Goal: Task Accomplishment & Management: Complete application form

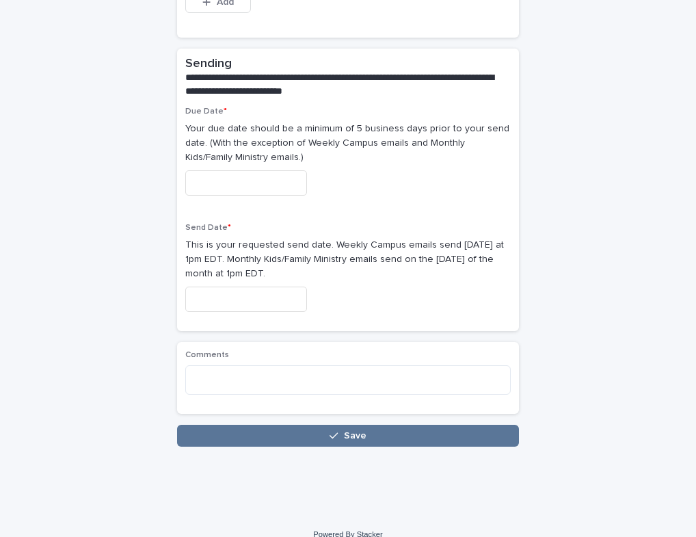
scroll to position [887, 0]
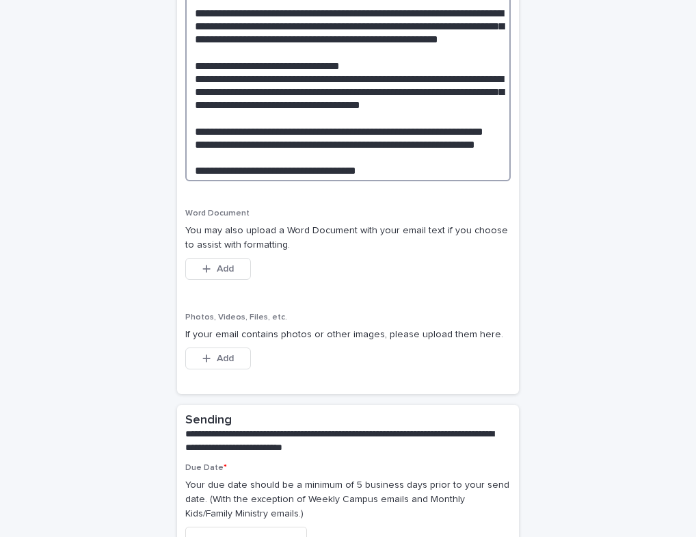
paste textarea "**********"
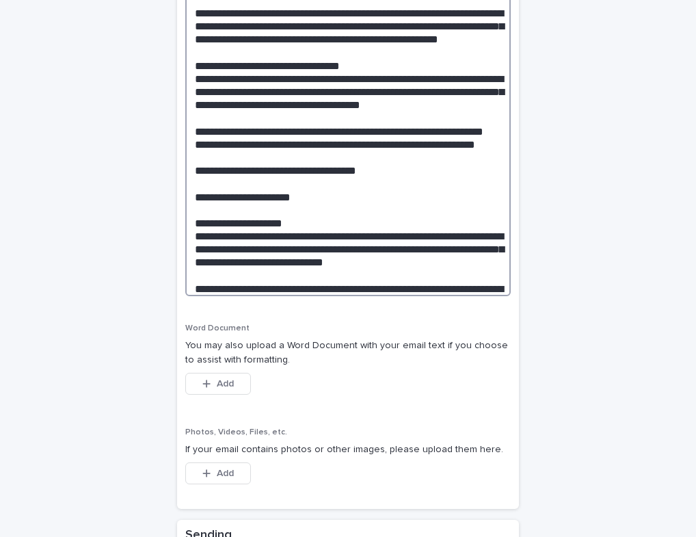
click at [238, 280] on textarea at bounding box center [348, 28] width 326 height 535
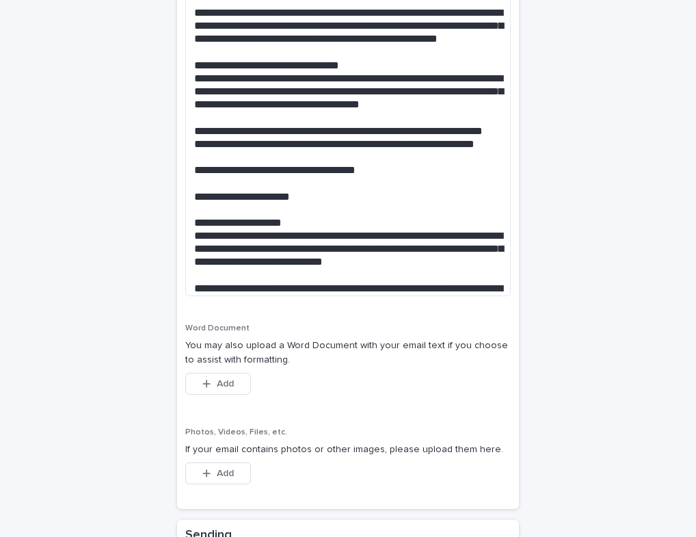
click at [228, 382] on div "Add" at bounding box center [218, 386] width 66 height 27
click at [228, 379] on span "Add" at bounding box center [225, 384] width 17 height 10
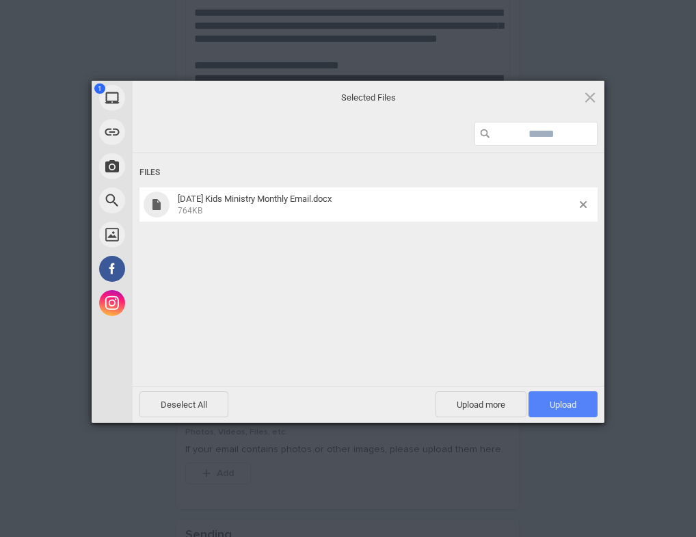
click at [567, 393] on span "Upload 1" at bounding box center [563, 404] width 69 height 26
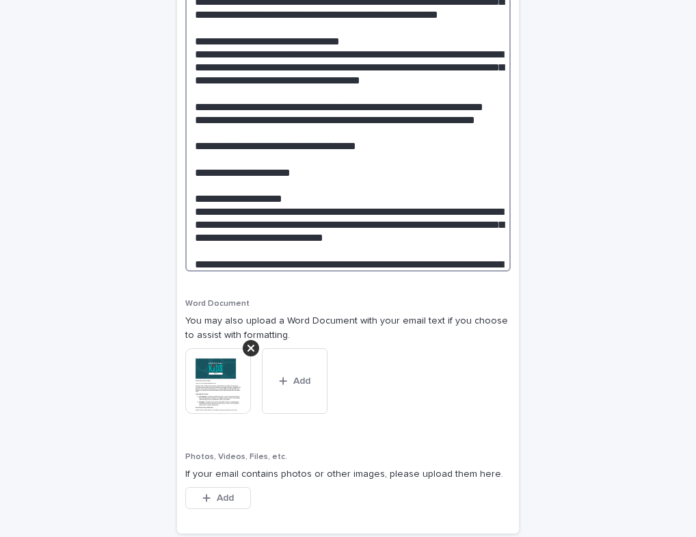
click at [351, 106] on textarea at bounding box center [348, 4] width 326 height 535
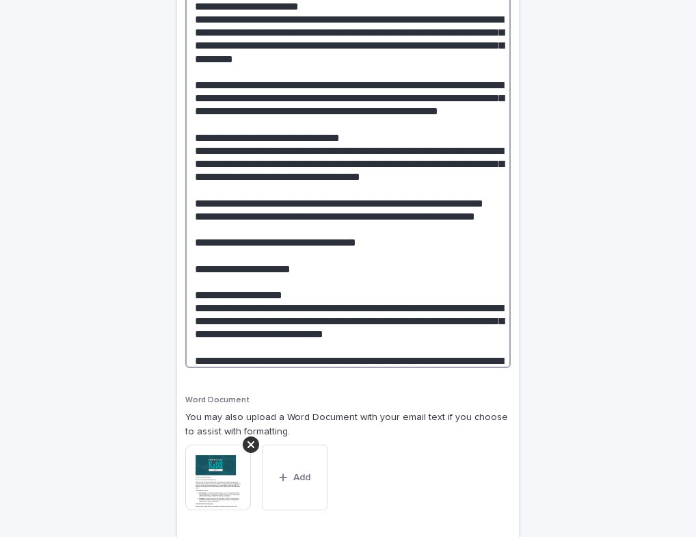
scroll to position [809, 0]
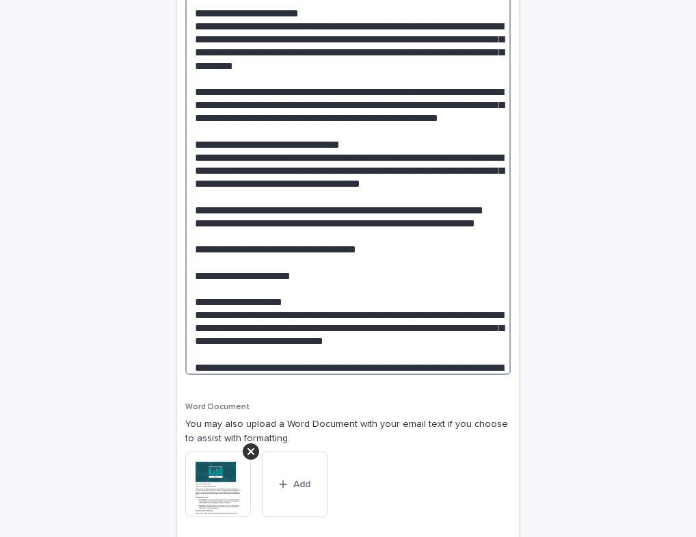
click at [359, 186] on textarea at bounding box center [348, 107] width 326 height 535
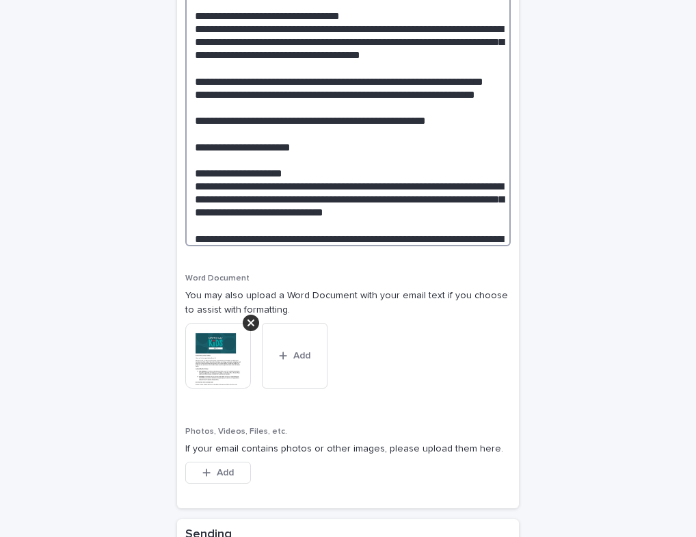
scroll to position [943, 0]
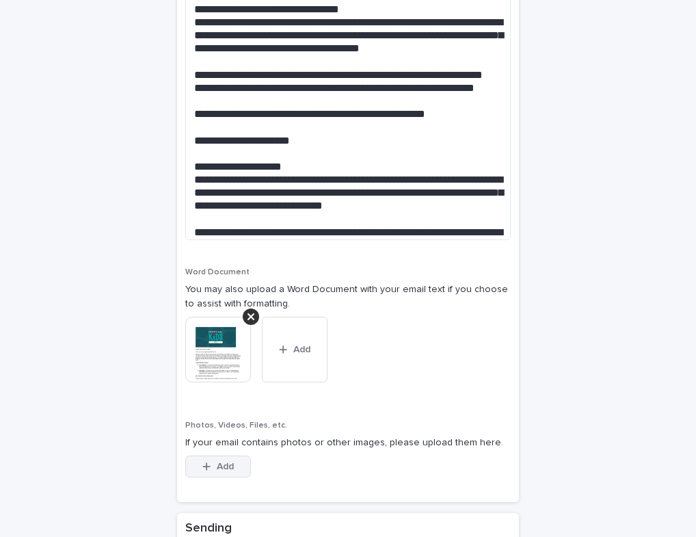
click at [231, 462] on span "Add" at bounding box center [225, 467] width 17 height 10
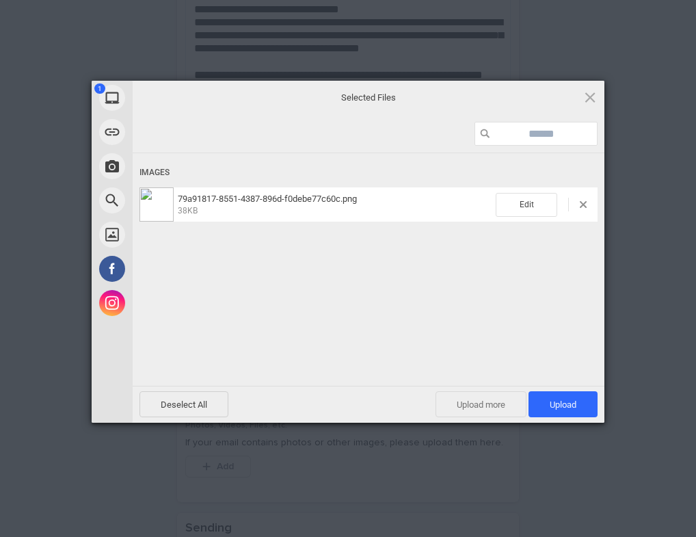
click at [503, 406] on span "Upload more" at bounding box center [481, 404] width 91 height 26
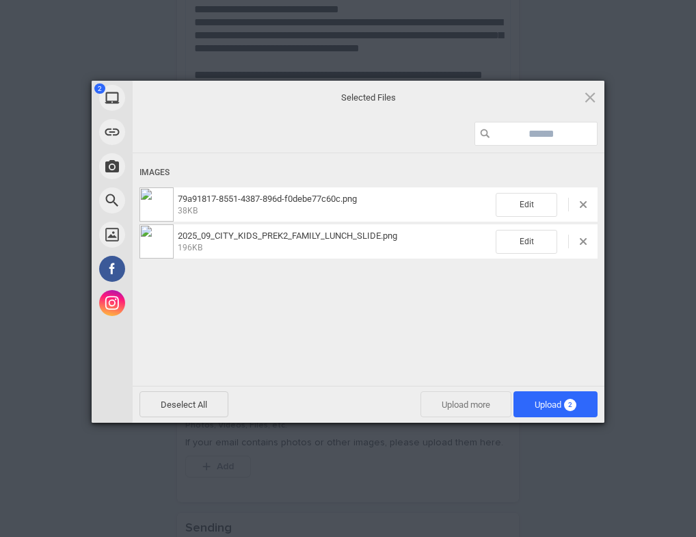
click at [464, 406] on span "Upload more" at bounding box center [466, 404] width 91 height 26
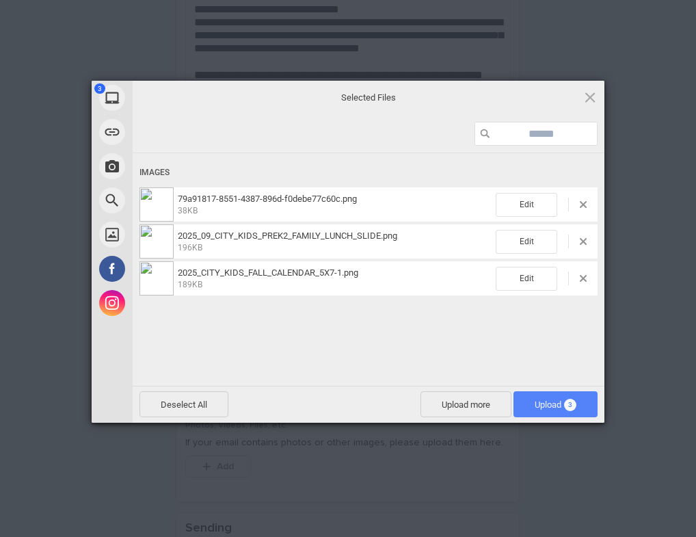
click at [547, 401] on span "Upload 3" at bounding box center [556, 404] width 42 height 10
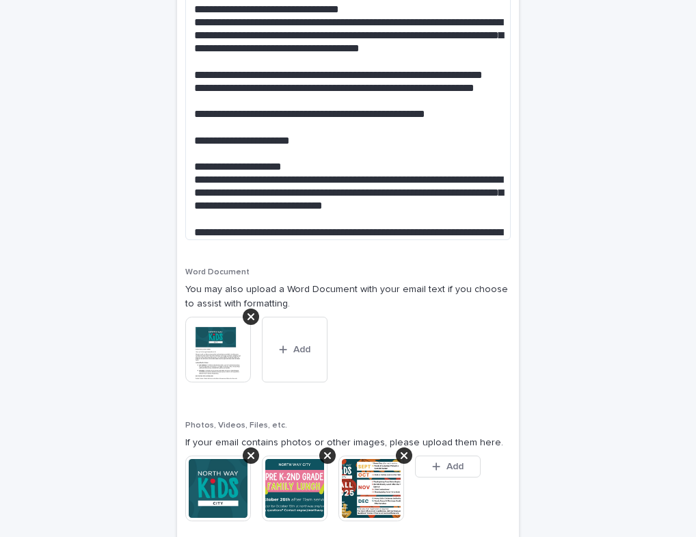
scroll to position [968, 0]
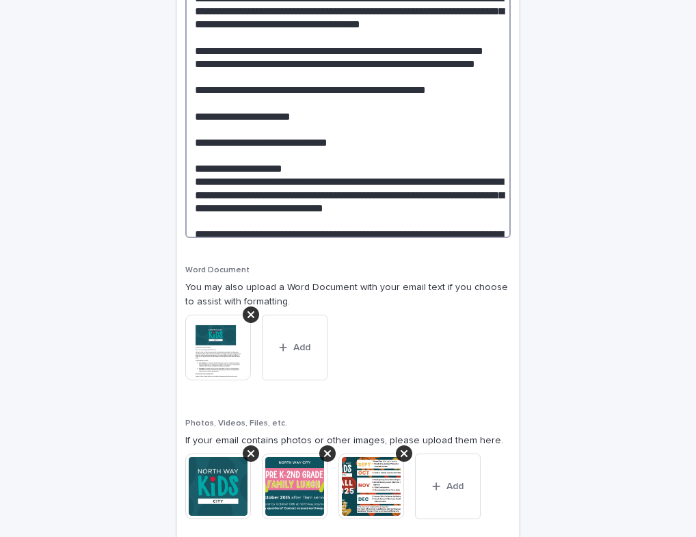
paste textarea "**********"
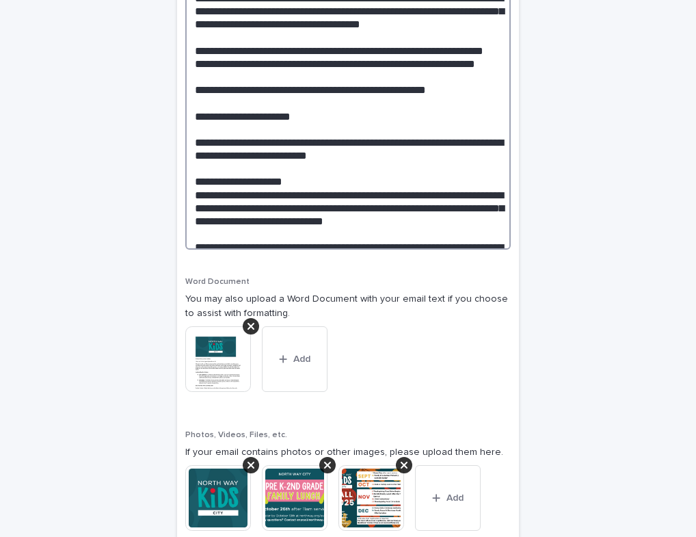
type textarea "**********"
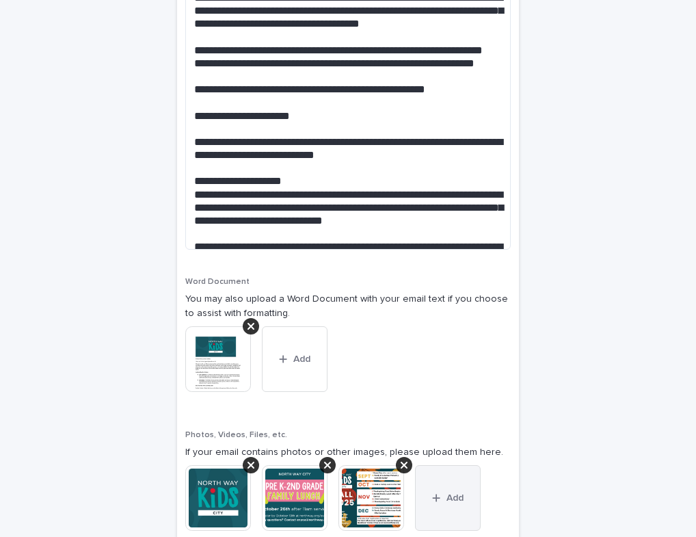
click at [458, 493] on span "Add" at bounding box center [455, 498] width 17 height 10
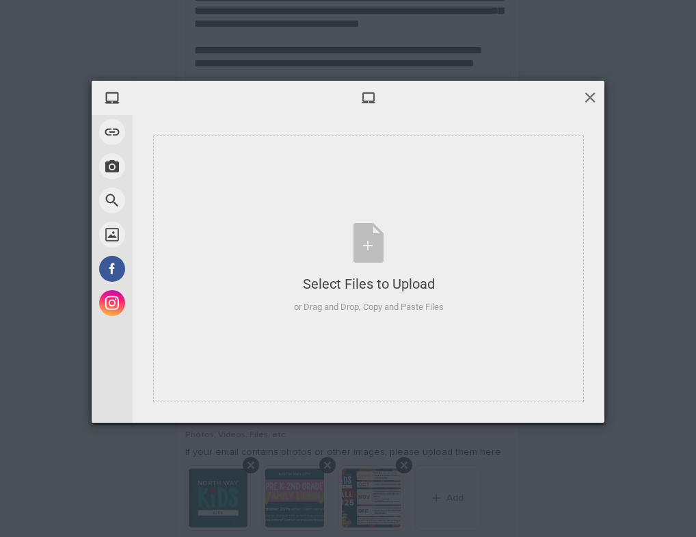
click at [591, 102] on span at bounding box center [590, 97] width 15 height 15
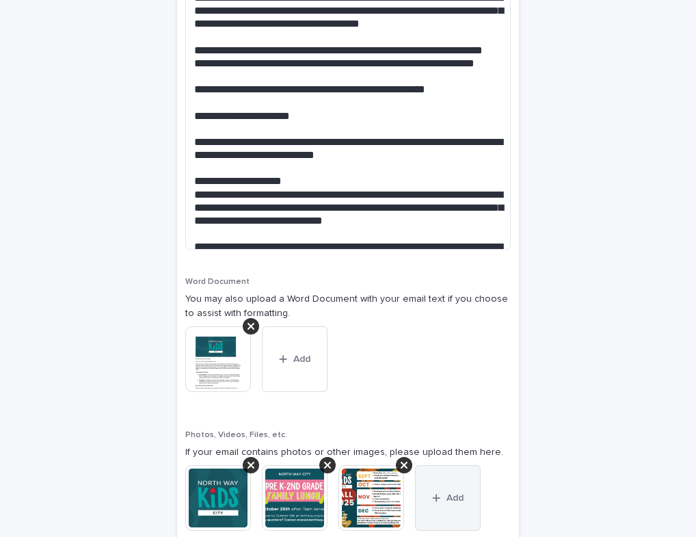
click at [452, 493] on span "Add" at bounding box center [455, 498] width 17 height 10
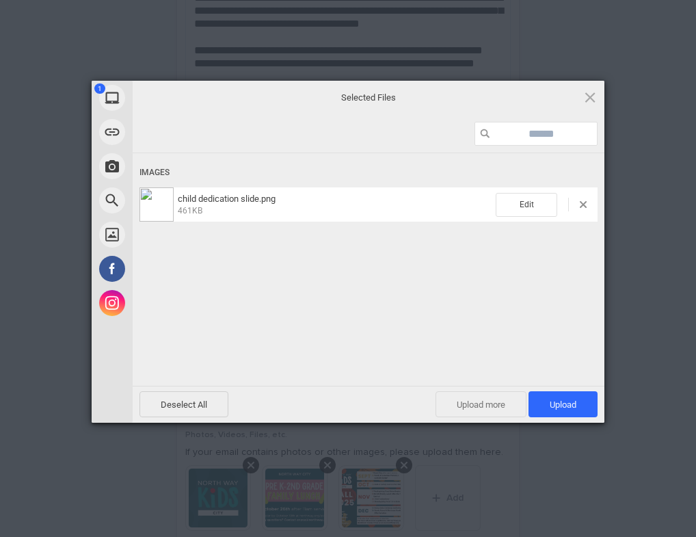
click at [493, 401] on span "Upload more" at bounding box center [481, 404] width 91 height 26
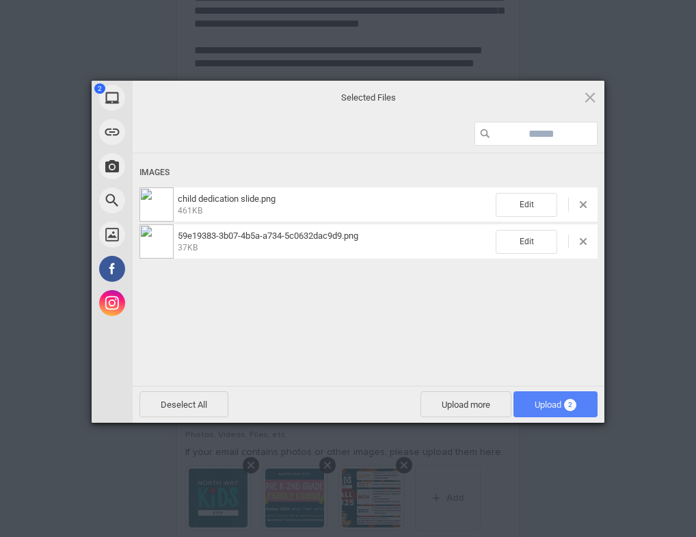
click at [547, 407] on span "Upload 2" at bounding box center [556, 404] width 42 height 10
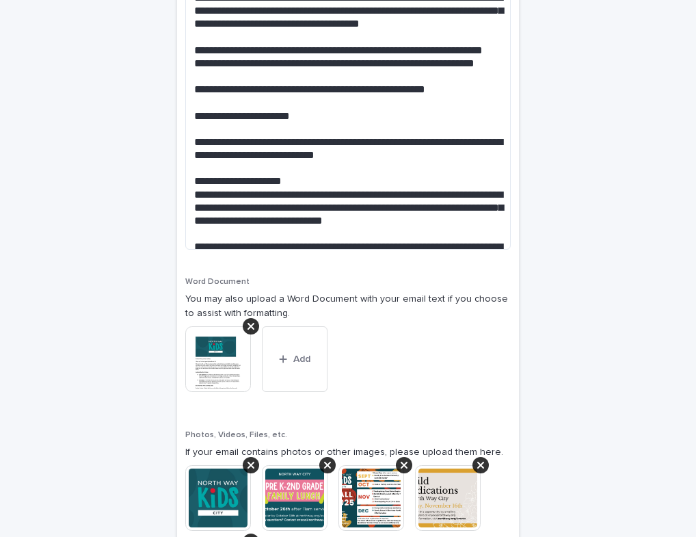
scroll to position [1042, 0]
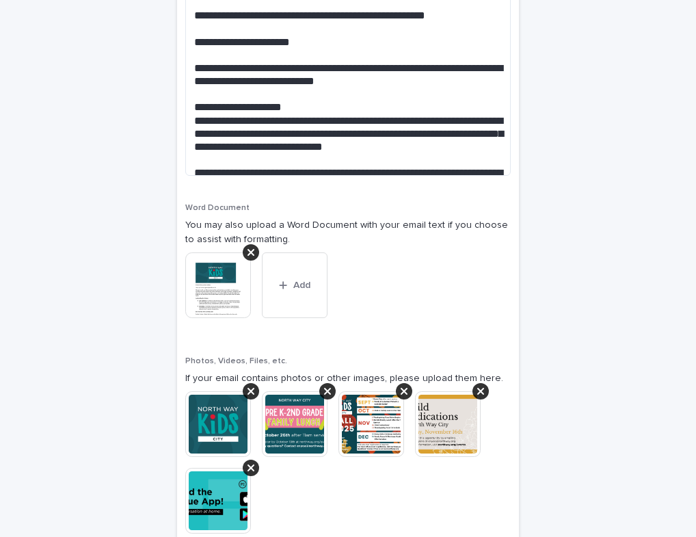
click at [128, 393] on div "**********" at bounding box center [348, 27] width 669 height 2034
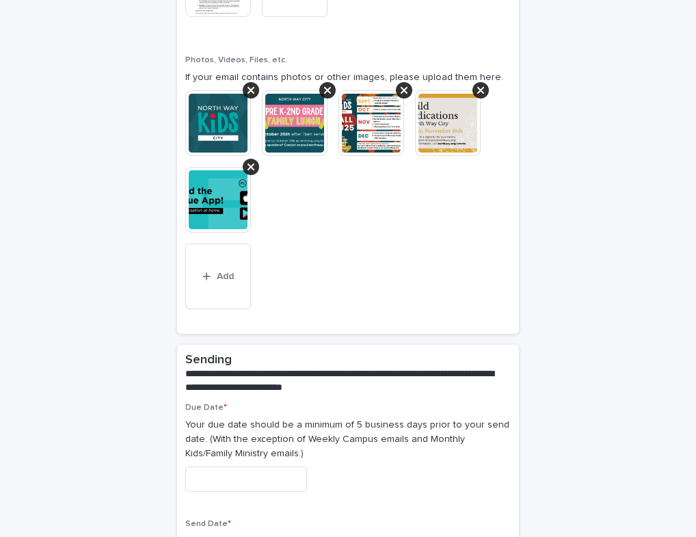
scroll to position [1482, 0]
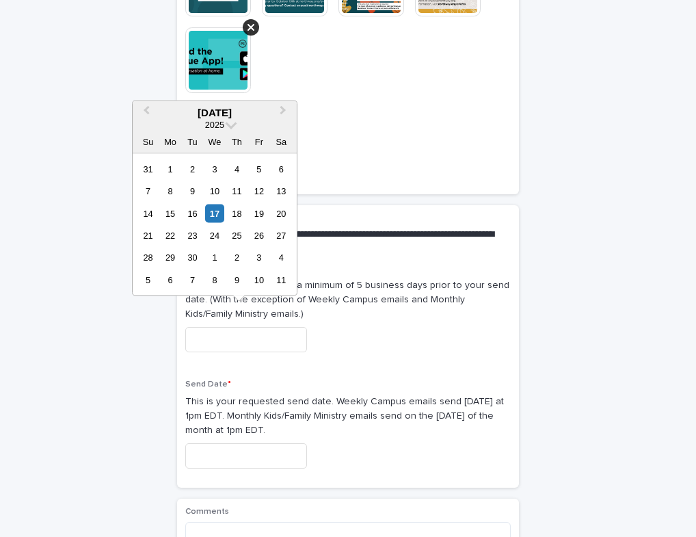
click at [244, 330] on input "text" at bounding box center [246, 339] width 122 height 25
click at [264, 237] on div "26" at bounding box center [259, 235] width 18 height 18
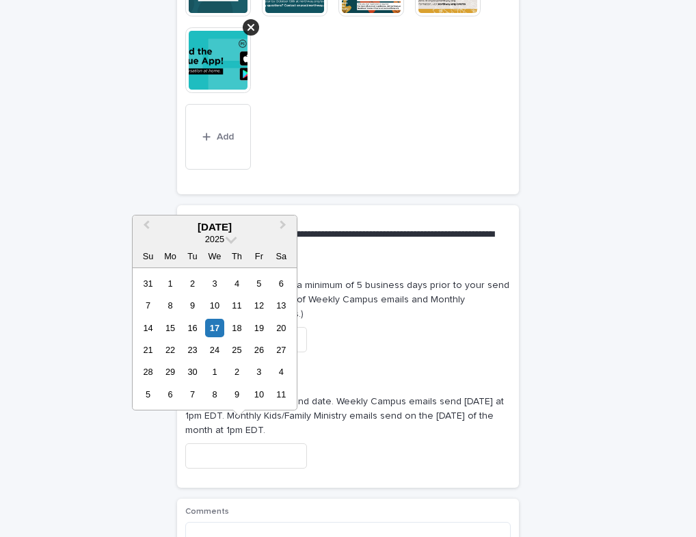
click at [266, 443] on input "text" at bounding box center [246, 455] width 122 height 25
click at [380, 279] on p "Your due date should be a minimum of 5 business days prior to your send date. (…" at bounding box center [348, 299] width 326 height 42
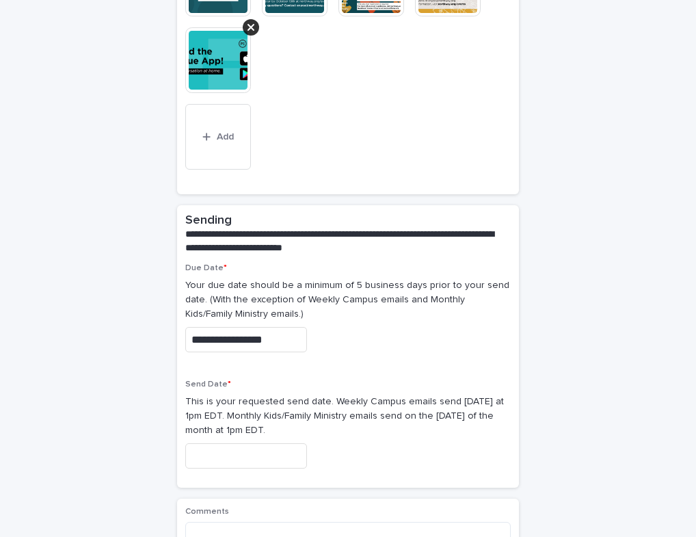
click at [276, 328] on input "text" at bounding box center [246, 339] width 122 height 25
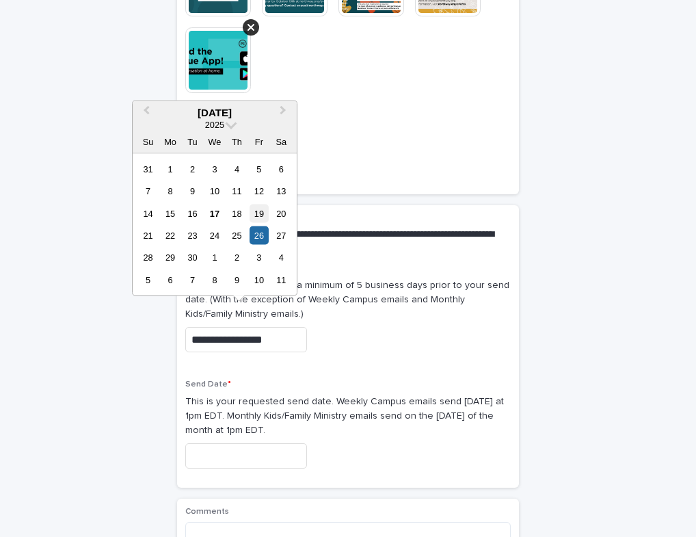
click at [262, 215] on div "19" at bounding box center [259, 213] width 18 height 18
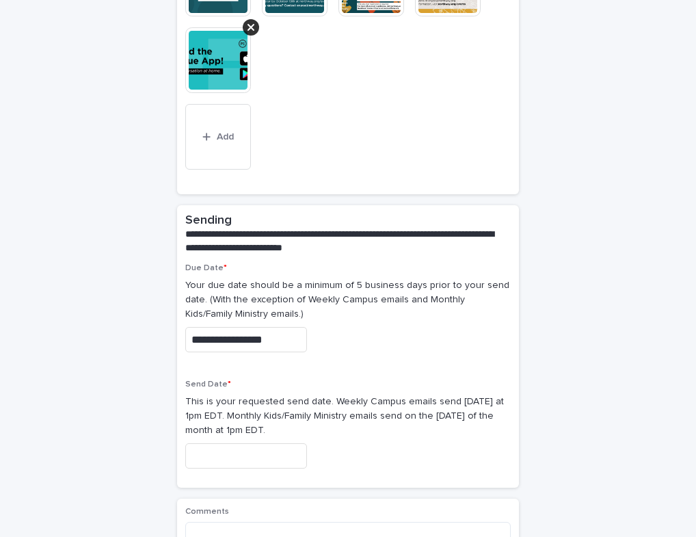
click at [248, 458] on div "Send Date * This is your requested send date. Weekly Campus emails send [DATE] …" at bounding box center [348, 430] width 326 height 100
click at [248, 443] on input "text" at bounding box center [246, 455] width 122 height 25
click at [355, 278] on p "Your due date should be a minimum of 5 business days prior to your send date. (…" at bounding box center [348, 299] width 326 height 42
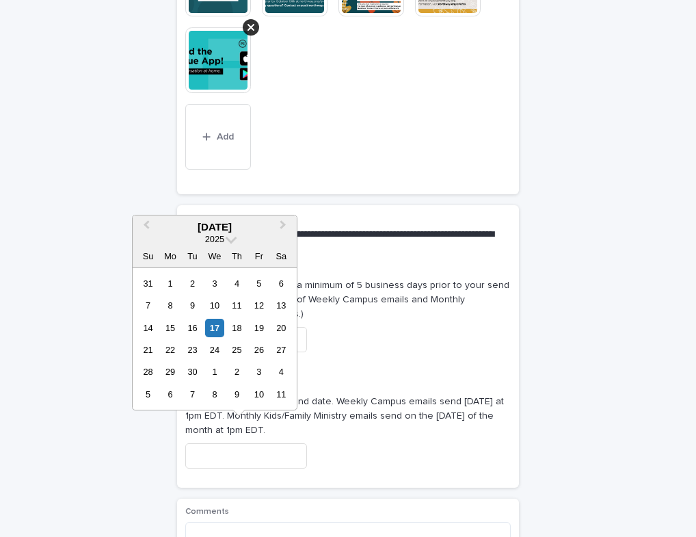
click at [259, 443] on input "text" at bounding box center [246, 455] width 122 height 25
type input "**********"
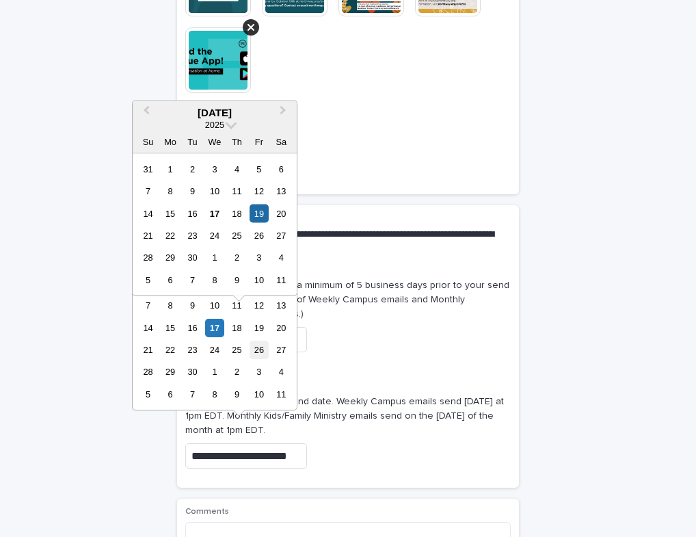
click at [255, 352] on div "26" at bounding box center [259, 350] width 18 height 18
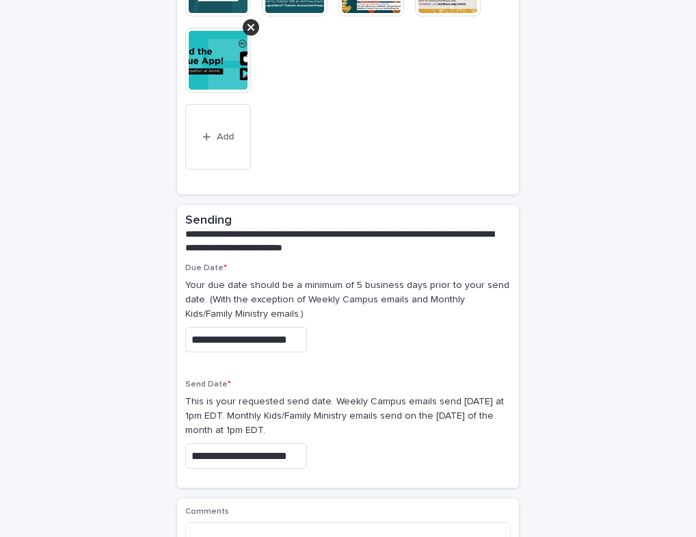
click at [424, 380] on p "Send Date *" at bounding box center [348, 385] width 326 height 10
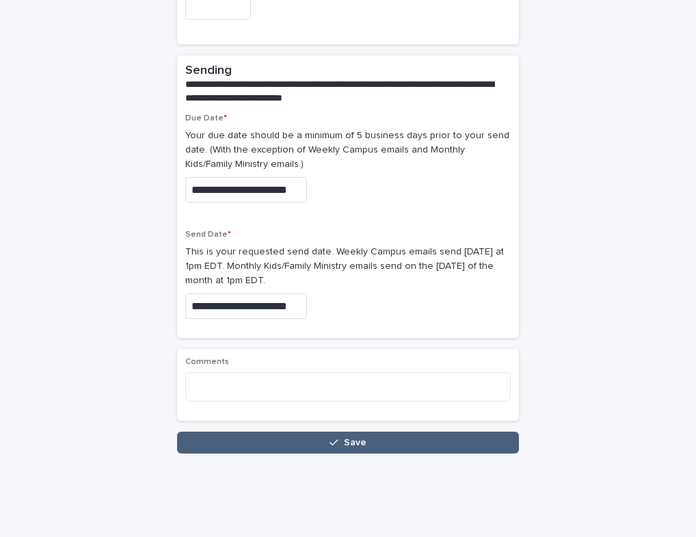
scroll to position [1639, 0]
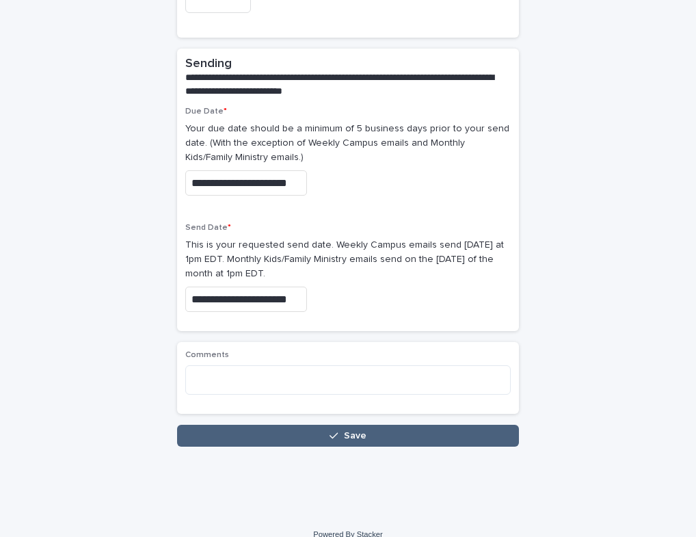
click at [386, 429] on button "Save" at bounding box center [348, 436] width 342 height 22
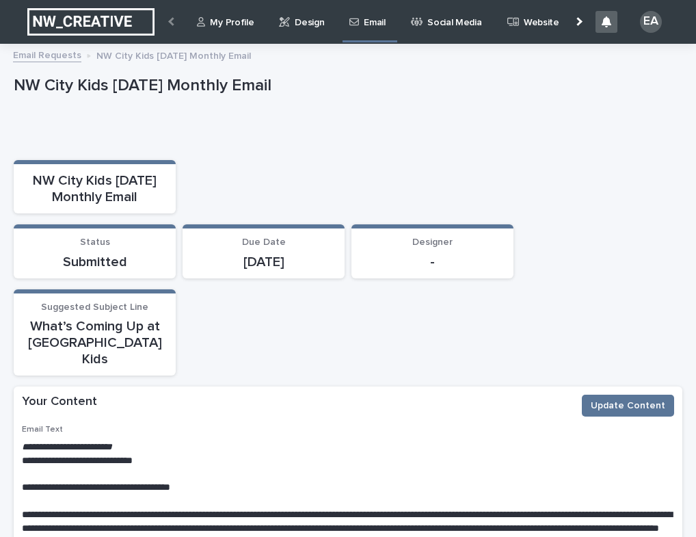
click at [576, 148] on div at bounding box center [348, 142] width 662 height 27
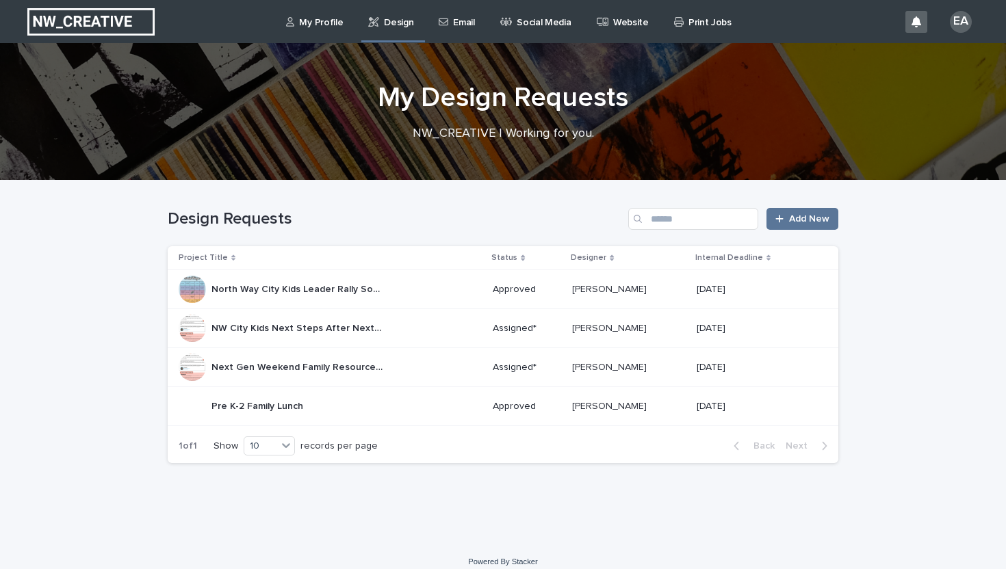
click at [529, 14] on p "Social Media" at bounding box center [543, 14] width 54 height 29
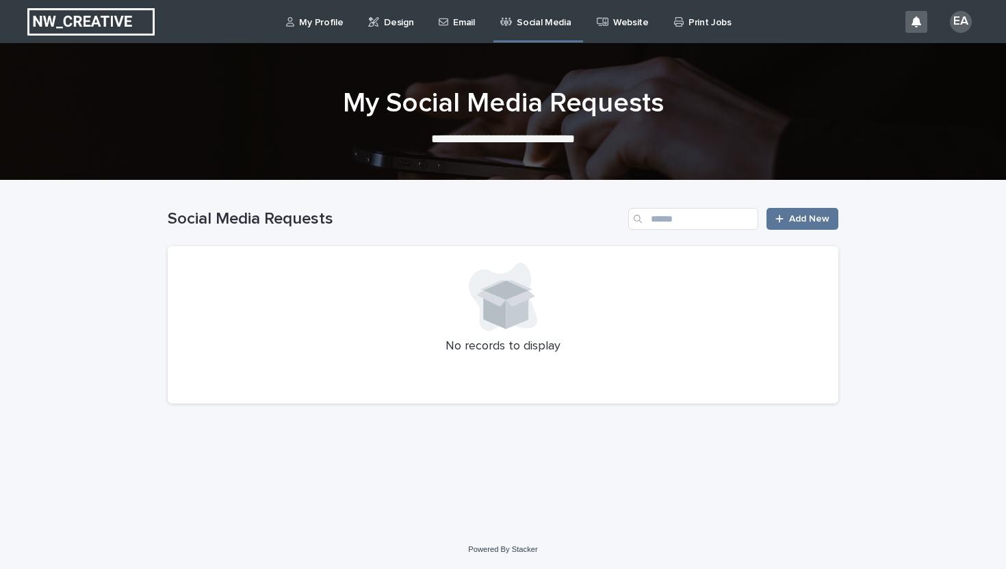
click at [613, 18] on p "Website" at bounding box center [631, 14] width 36 height 29
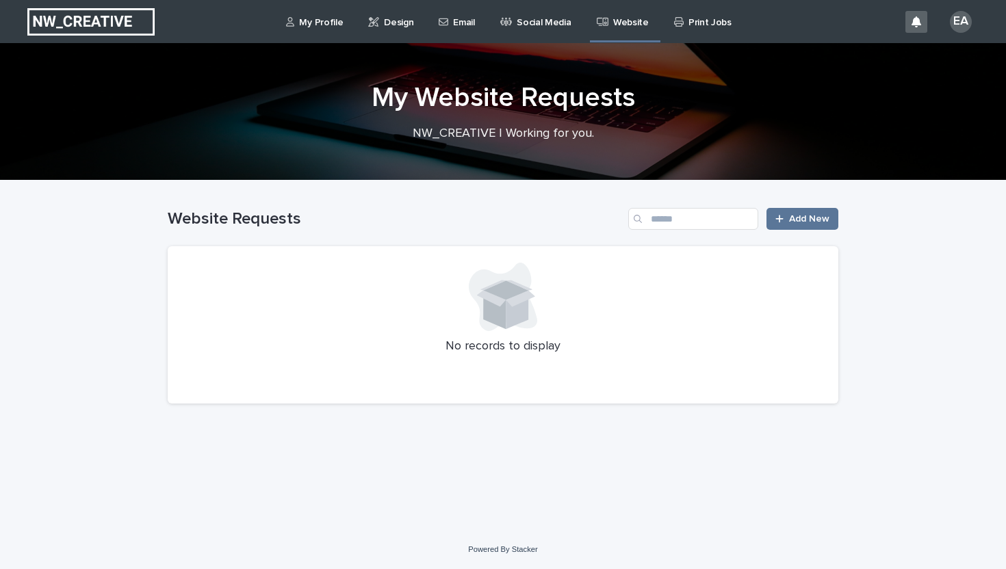
click at [463, 22] on p "Email" at bounding box center [463, 14] width 21 height 29
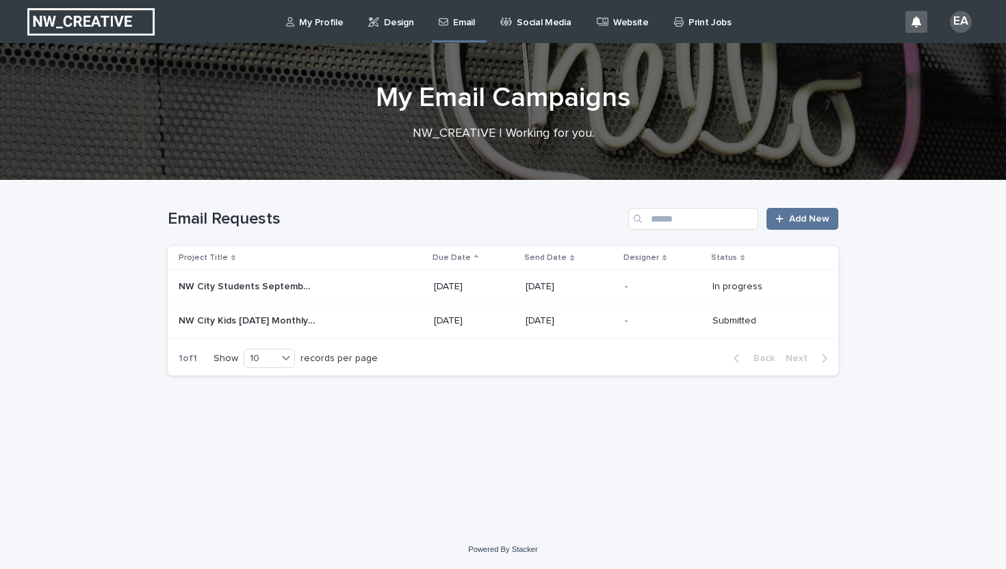
click at [683, 29] on link "Print Jobs" at bounding box center [704, 21] width 65 height 42
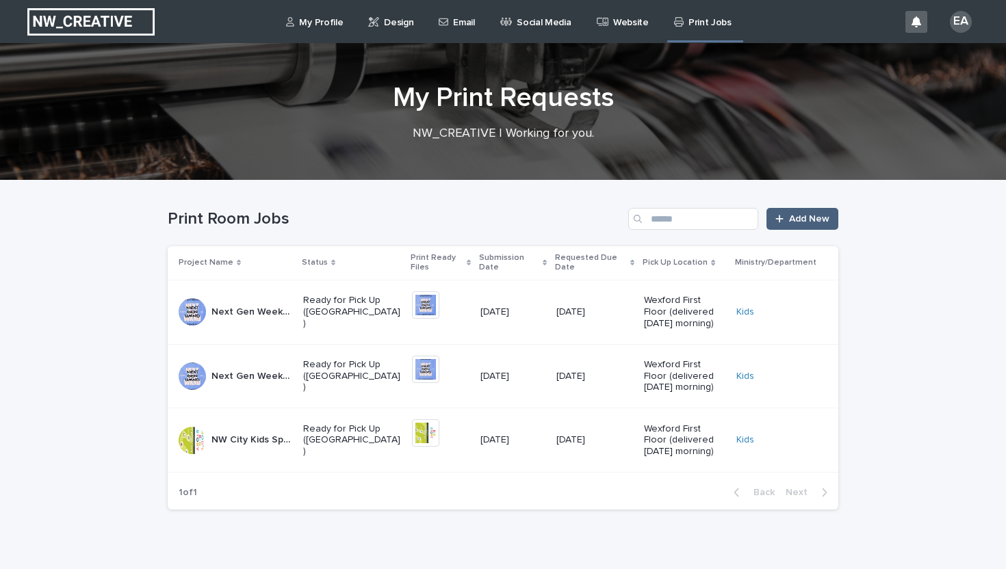
click at [809, 213] on link "Add New" at bounding box center [802, 219] width 72 height 22
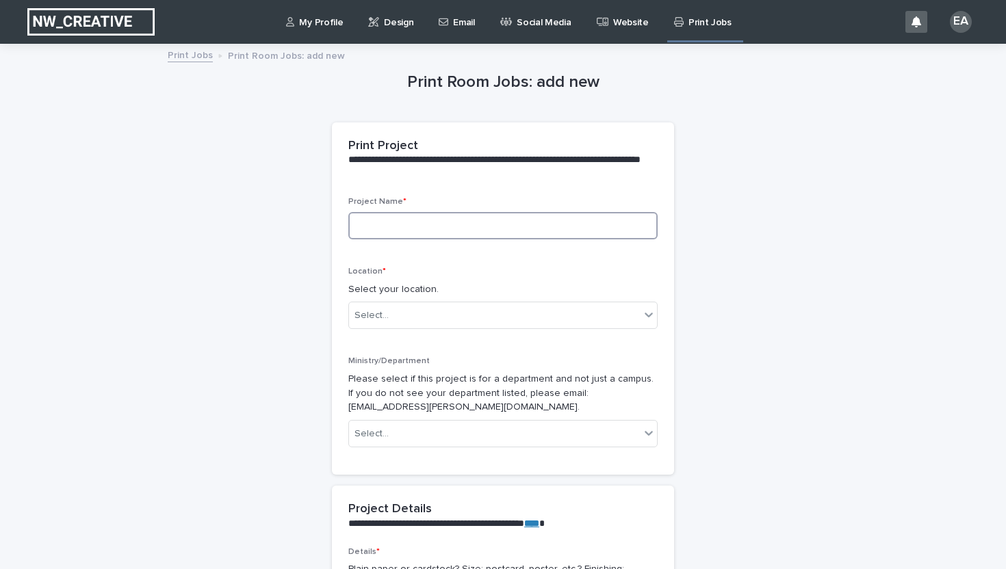
click at [465, 222] on input at bounding box center [502, 225] width 309 height 27
click at [432, 16] on div "Email" at bounding box center [459, 21] width 54 height 42
click at [406, 18] on p "Design" at bounding box center [398, 14] width 29 height 29
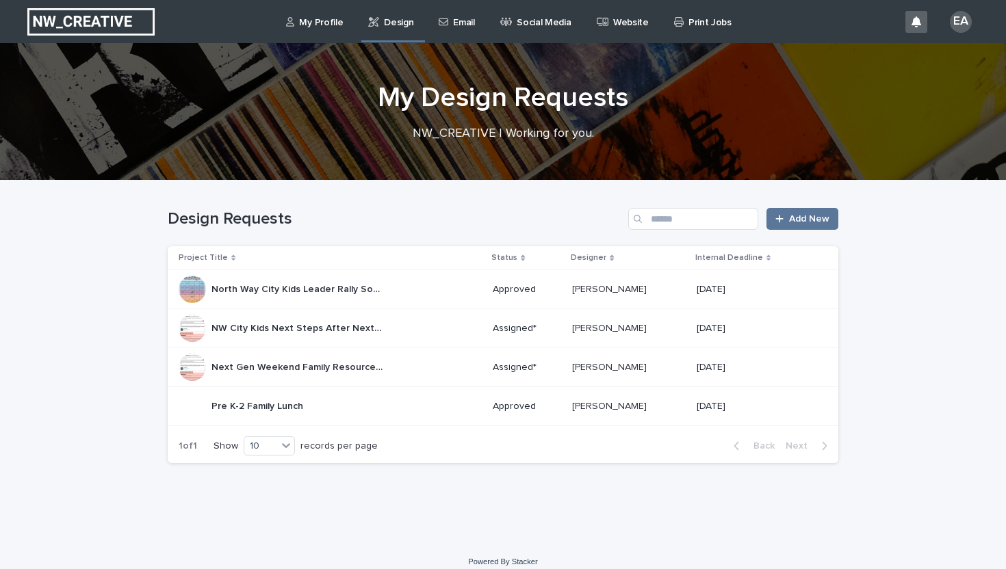
click at [453, 20] on p "Email" at bounding box center [463, 14] width 21 height 29
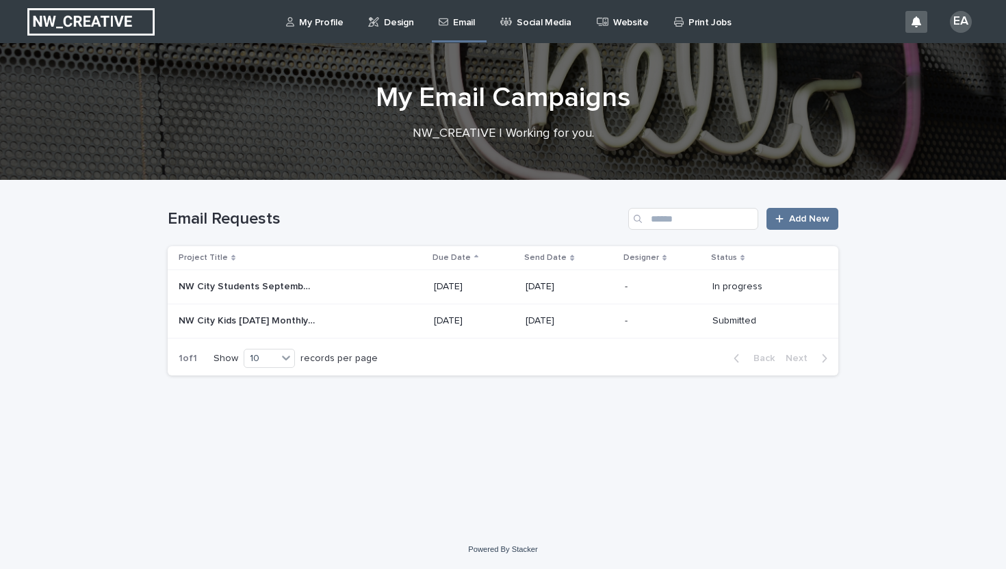
click at [482, 318] on p "[DATE]" at bounding box center [474, 321] width 81 height 12
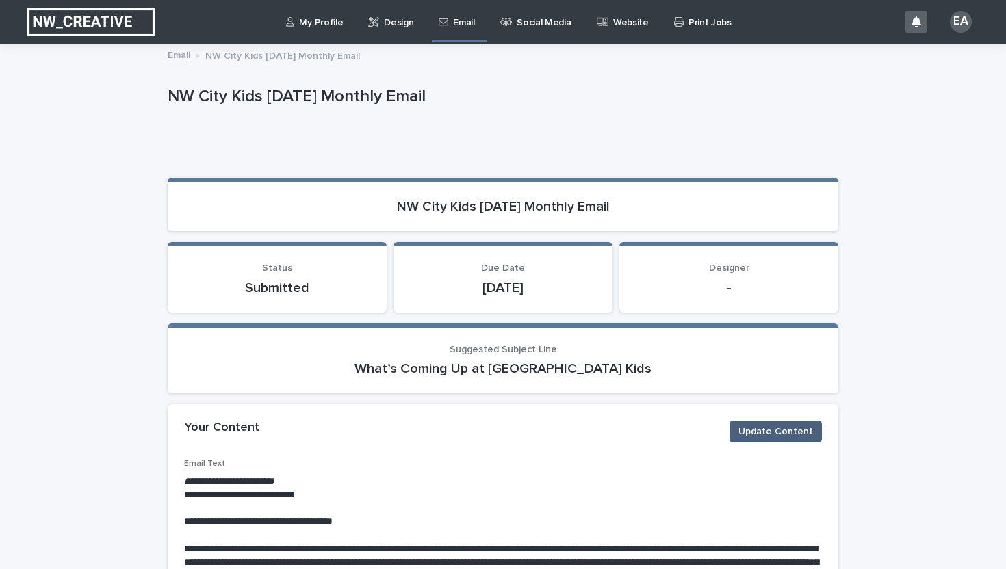
click at [794, 431] on span "Update Content" at bounding box center [775, 432] width 75 height 14
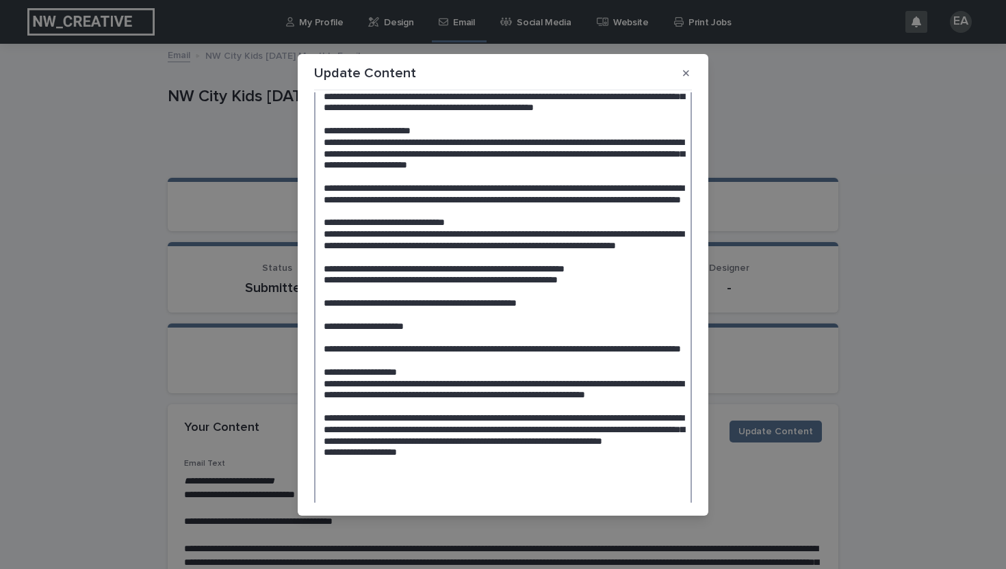
click at [571, 350] on textarea at bounding box center [503, 274] width 378 height 547
click at [553, 336] on textarea at bounding box center [503, 273] width 378 height 547
click at [542, 336] on textarea at bounding box center [503, 273] width 378 height 547
drag, startPoint x: 542, startPoint y: 336, endPoint x: 501, endPoint y: 339, distance: 40.5
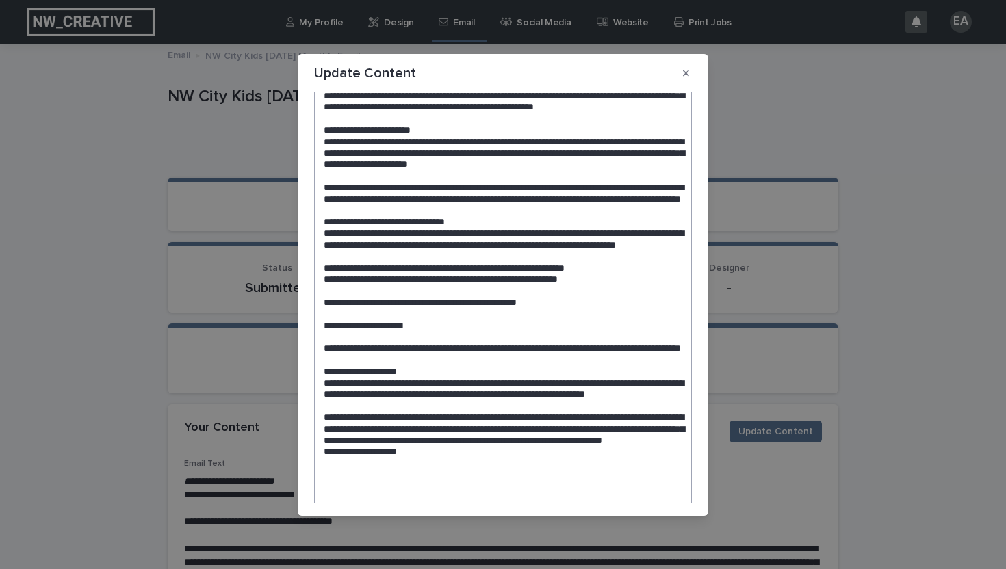
click at [501, 339] on textarea at bounding box center [503, 273] width 378 height 547
paste textarea "**********"
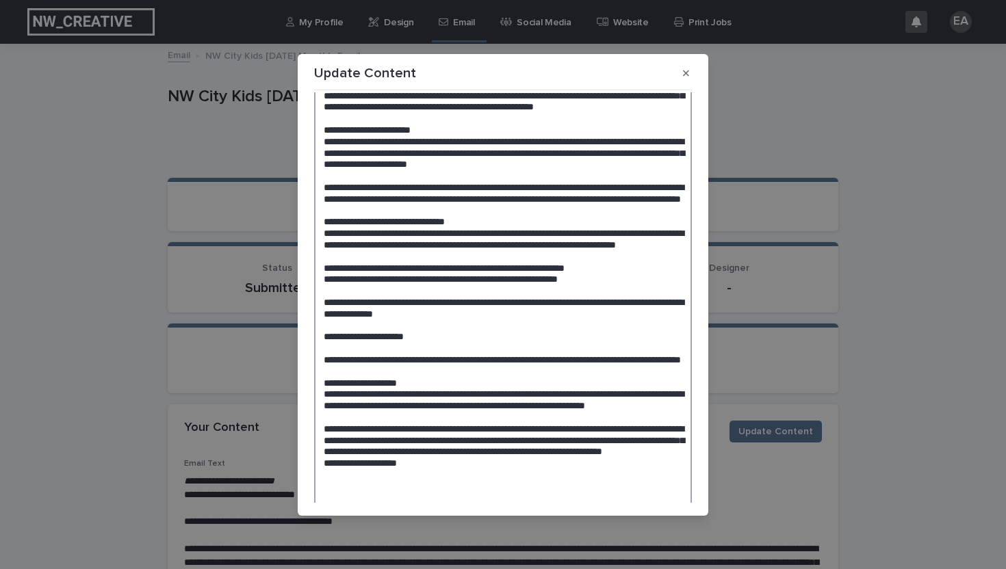
scroll to position [610, 0]
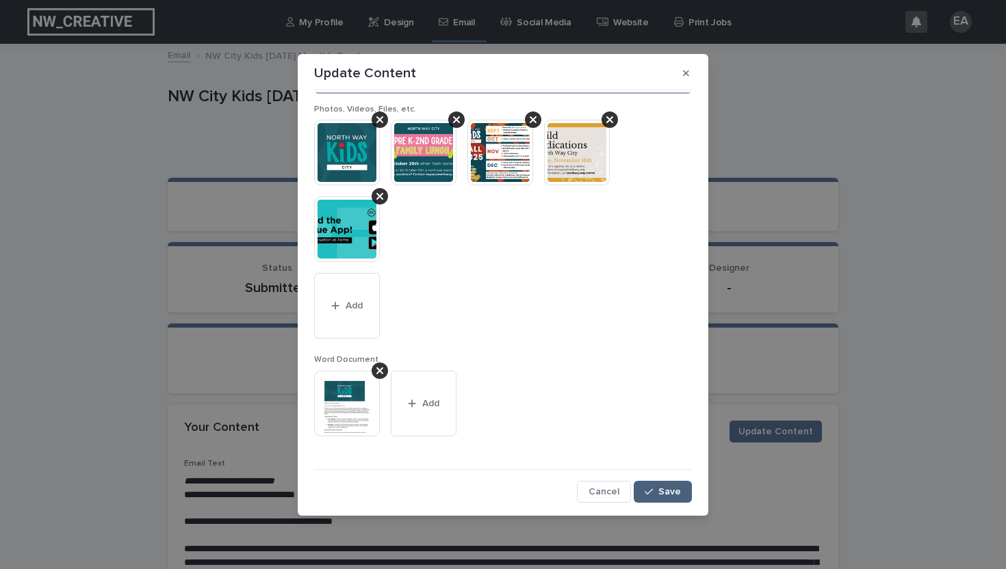
type textarea "**********"
click at [647, 497] on button "Save" at bounding box center [662, 492] width 58 height 22
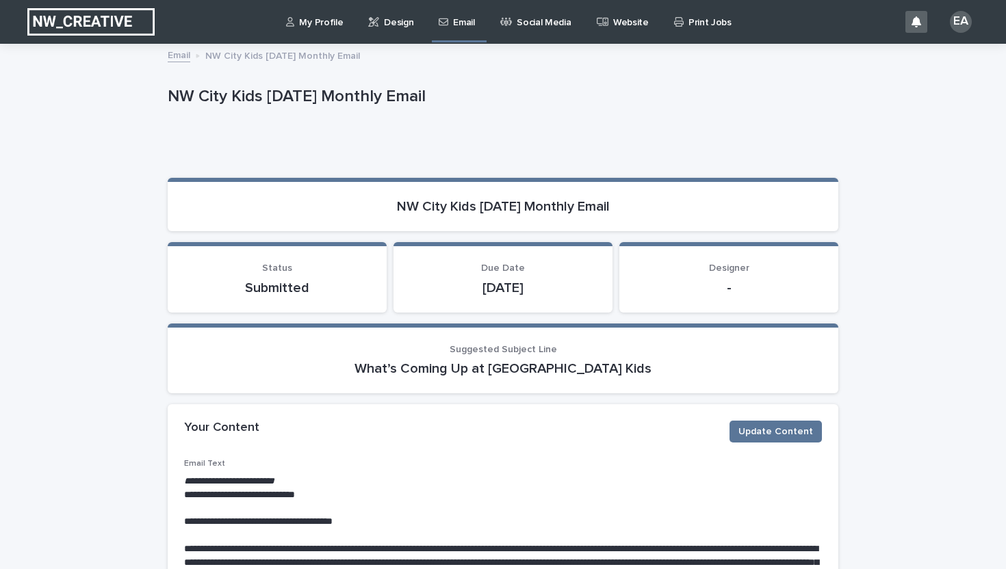
scroll to position [1022, 0]
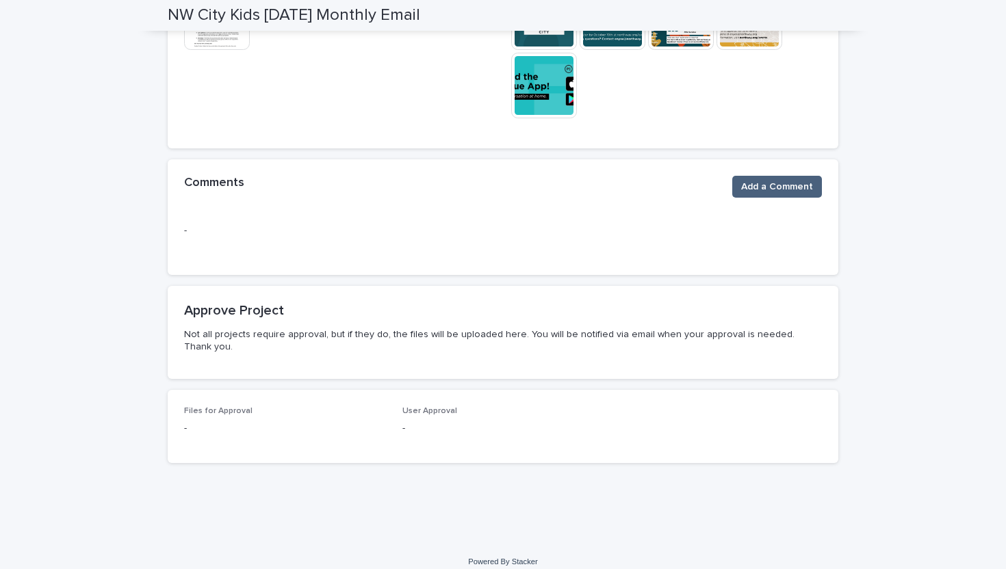
click at [797, 194] on button "Add a Comment" at bounding box center [777, 187] width 90 height 22
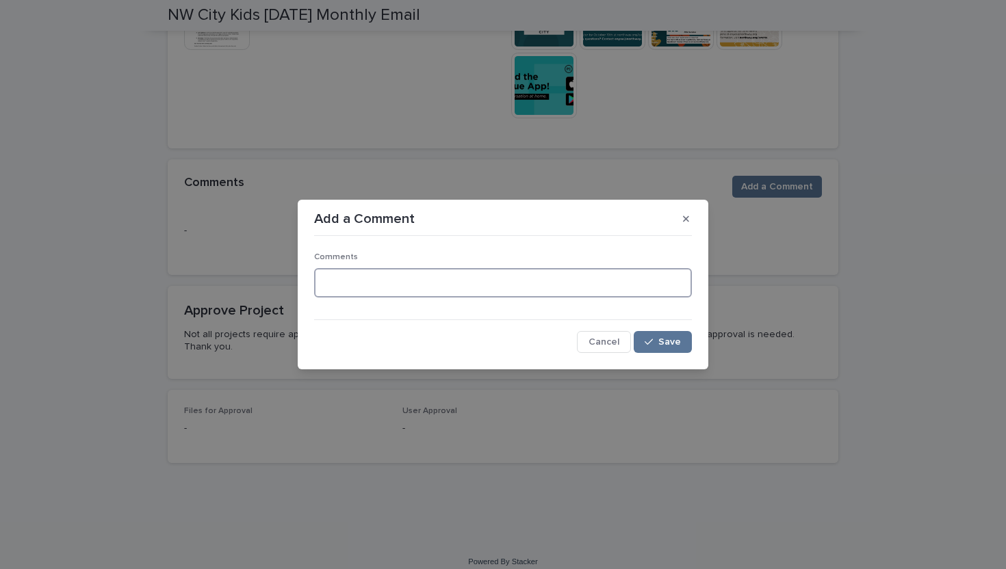
click at [552, 283] on textarea at bounding box center [503, 282] width 378 height 29
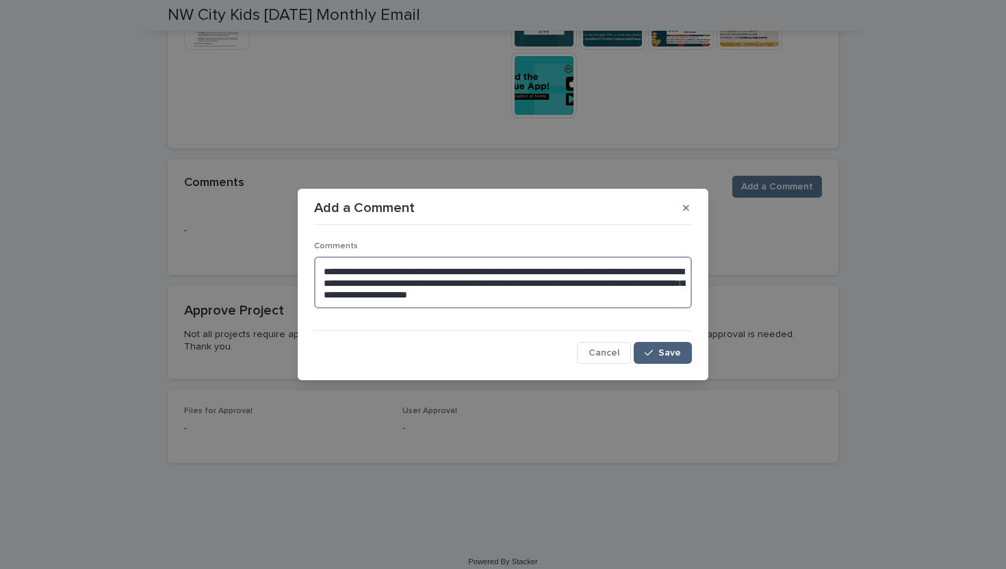
type textarea "**********"
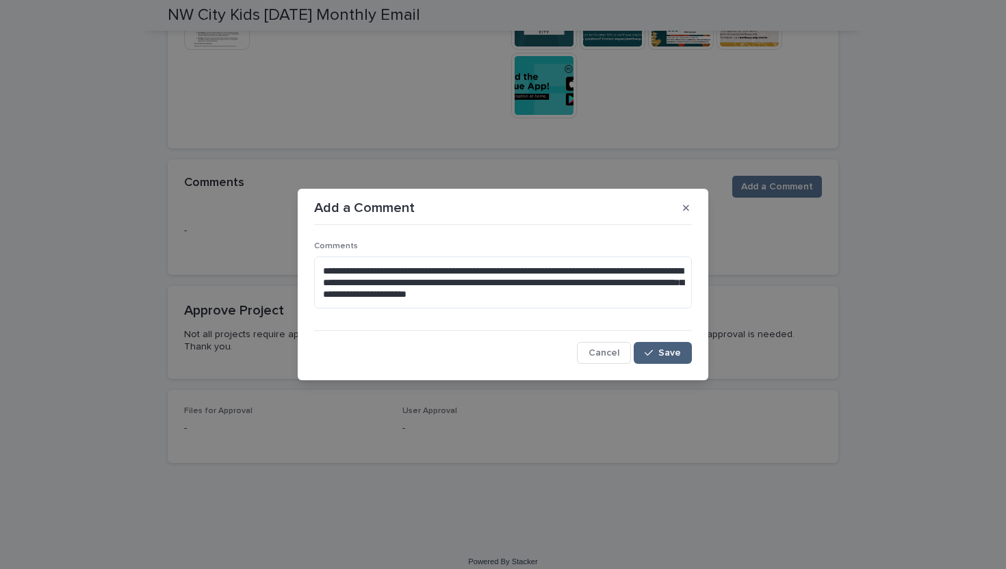
click at [682, 356] on button "Save" at bounding box center [662, 353] width 58 height 22
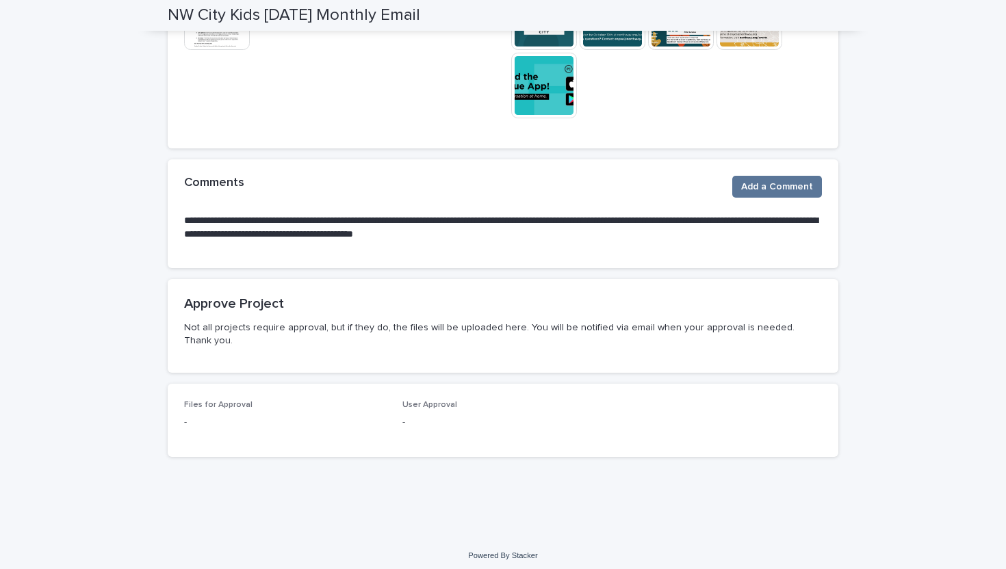
scroll to position [1016, 0]
